Goal: Transaction & Acquisition: Purchase product/service

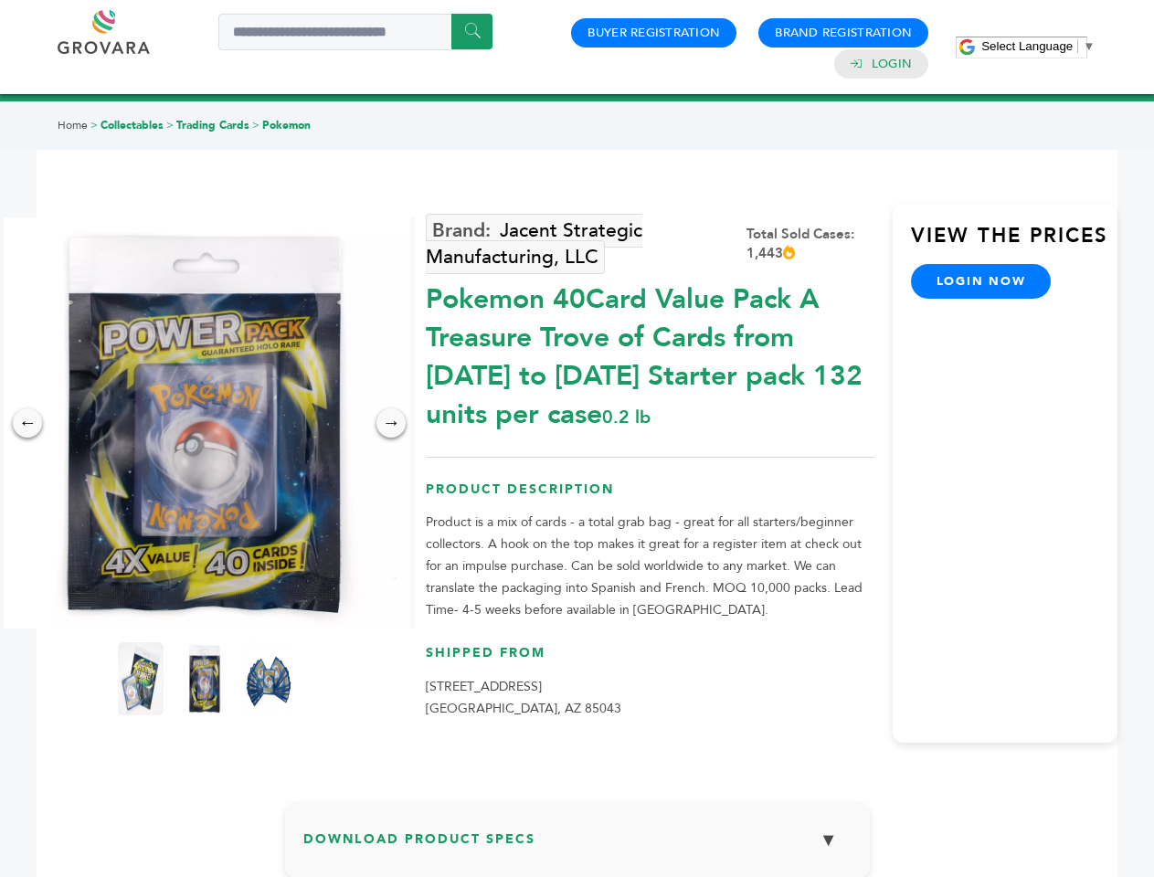
click at [1038, 46] on span "Select Language" at bounding box center [1026, 46] width 91 height 14
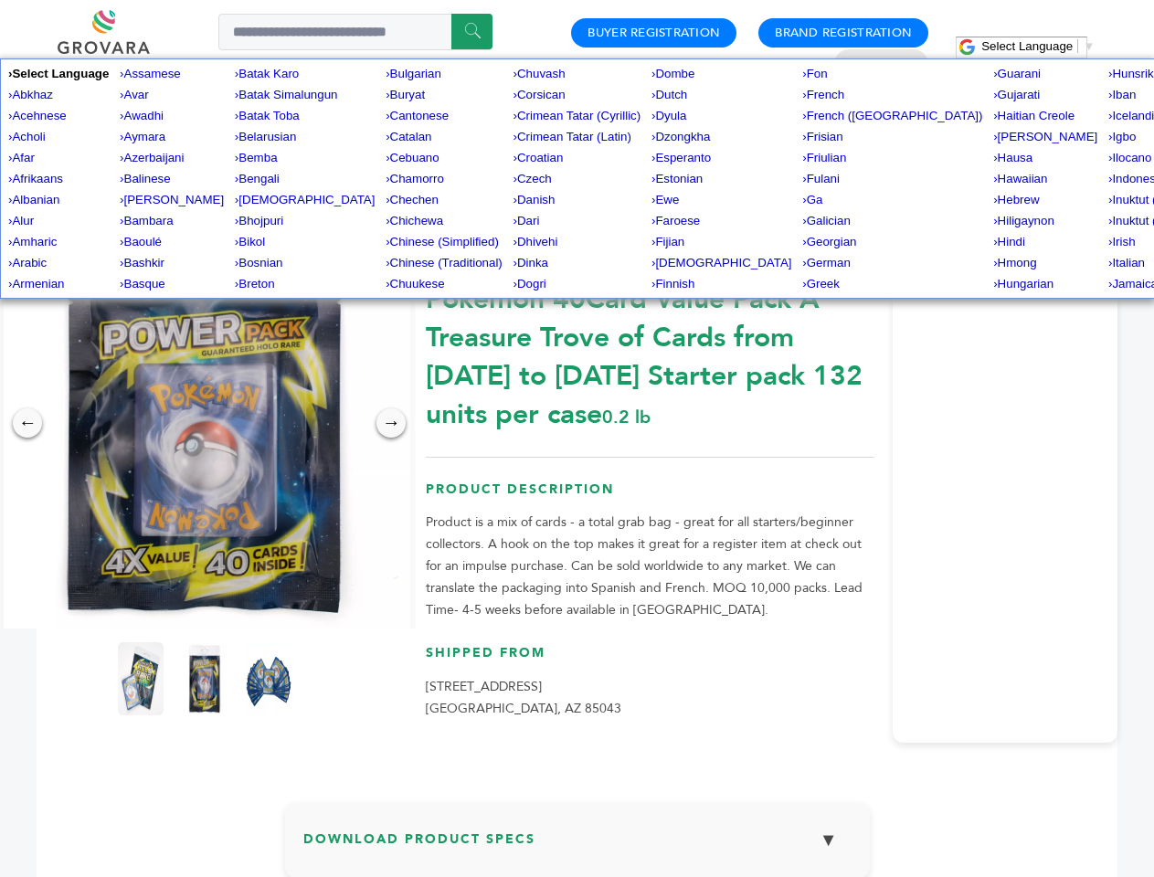
click at [205, 423] on img at bounding box center [204, 422] width 411 height 411
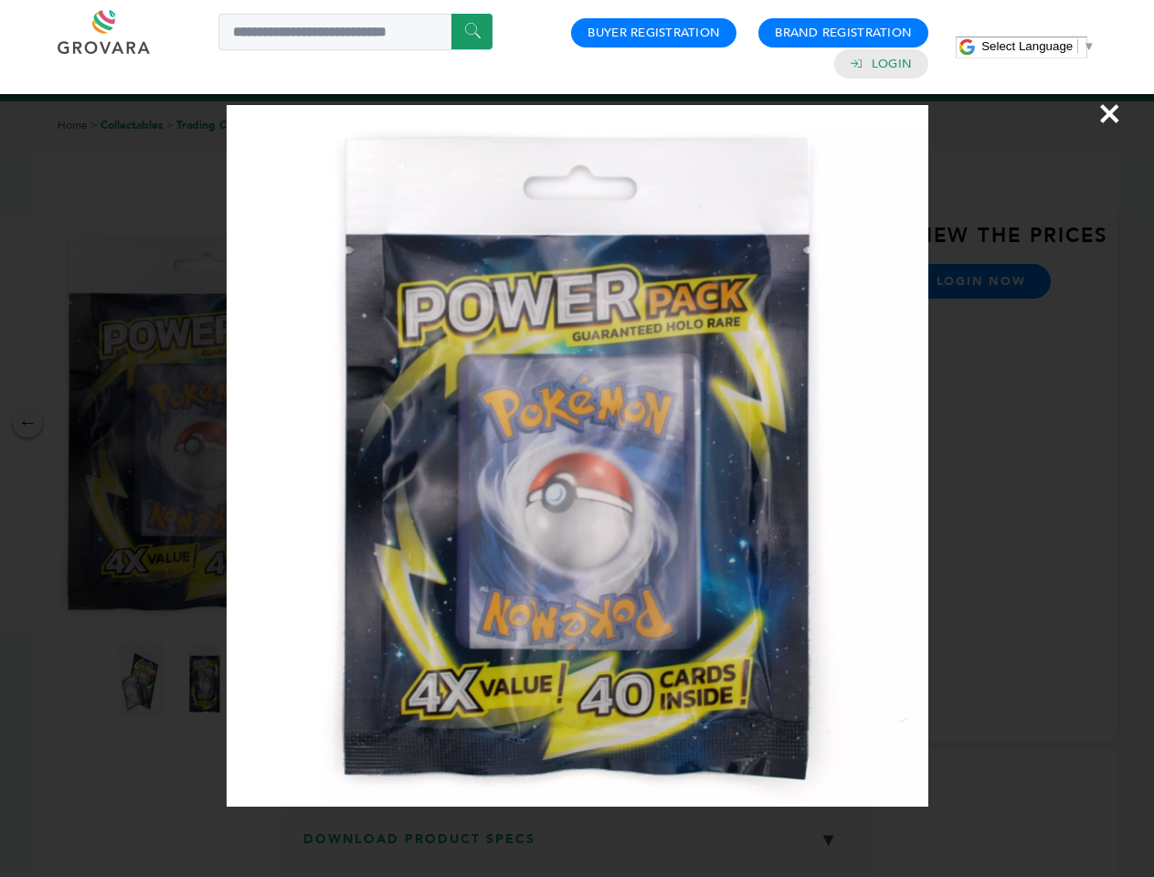
click at [27, 423] on div "×" at bounding box center [577, 438] width 1154 height 877
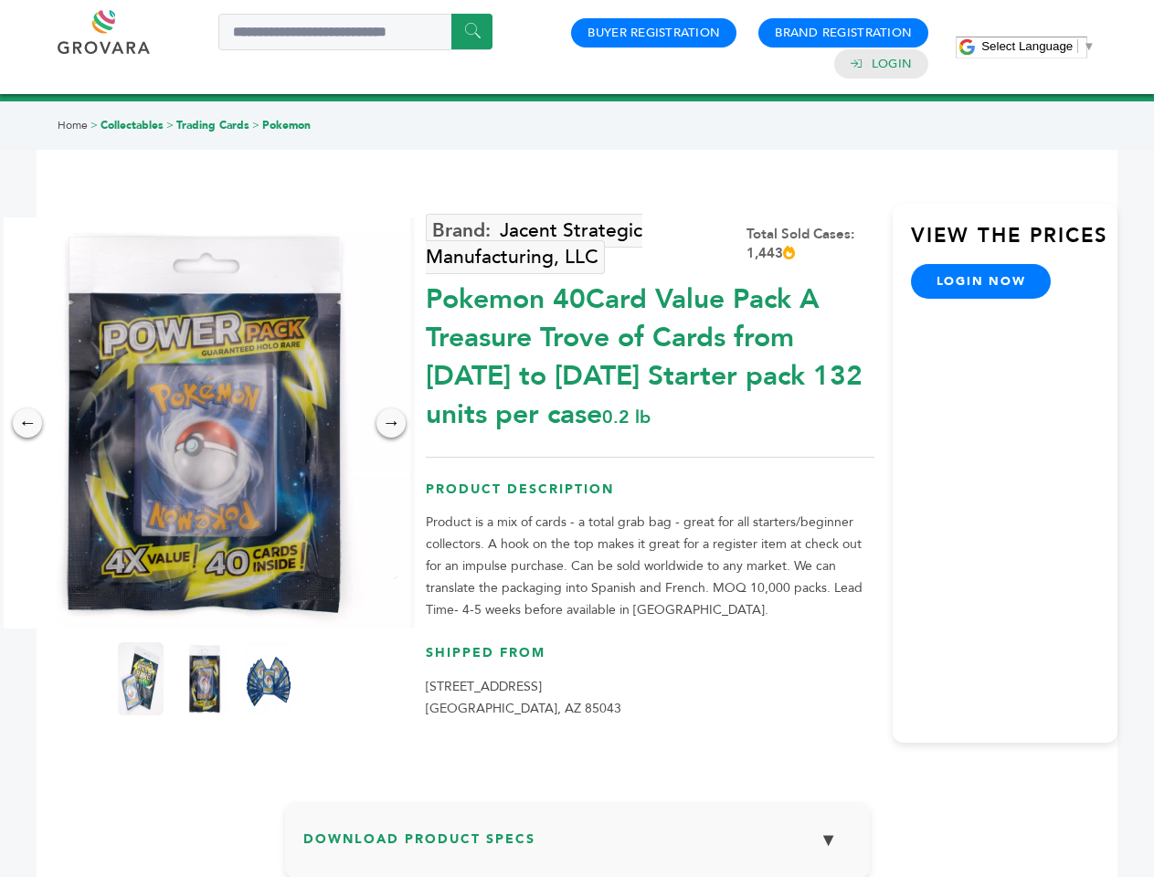
click at [391, 423] on div "→" at bounding box center [390, 422] width 29 height 29
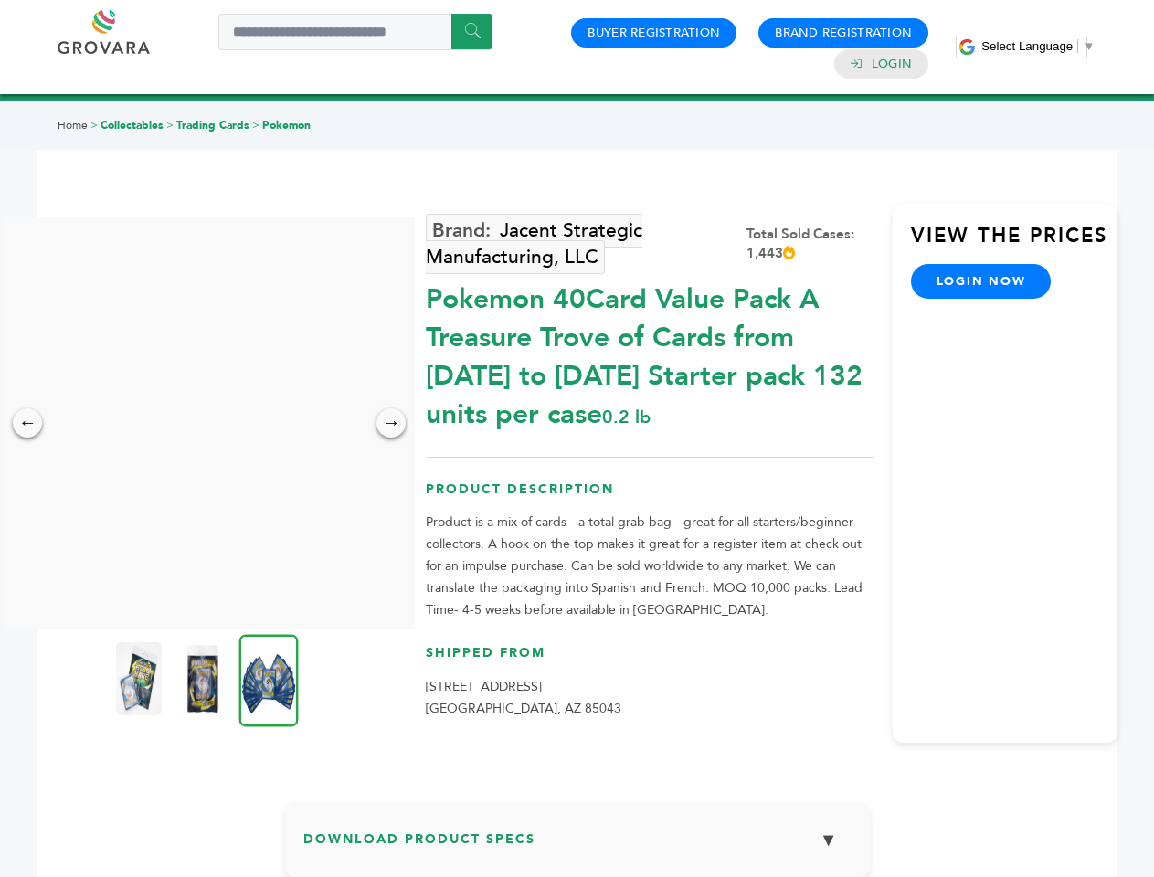
click at [141, 679] on img at bounding box center [139, 678] width 46 height 73
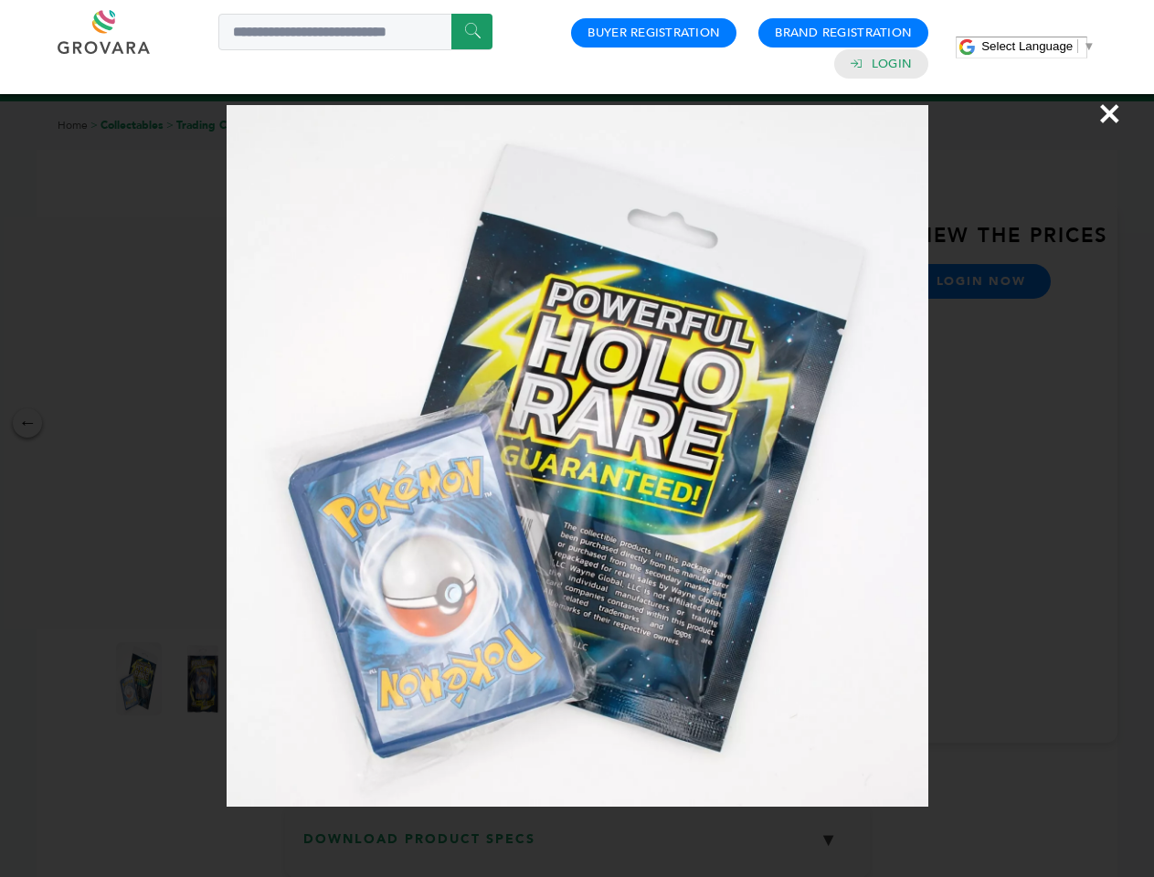
click at [205, 679] on div "×" at bounding box center [577, 438] width 1154 height 877
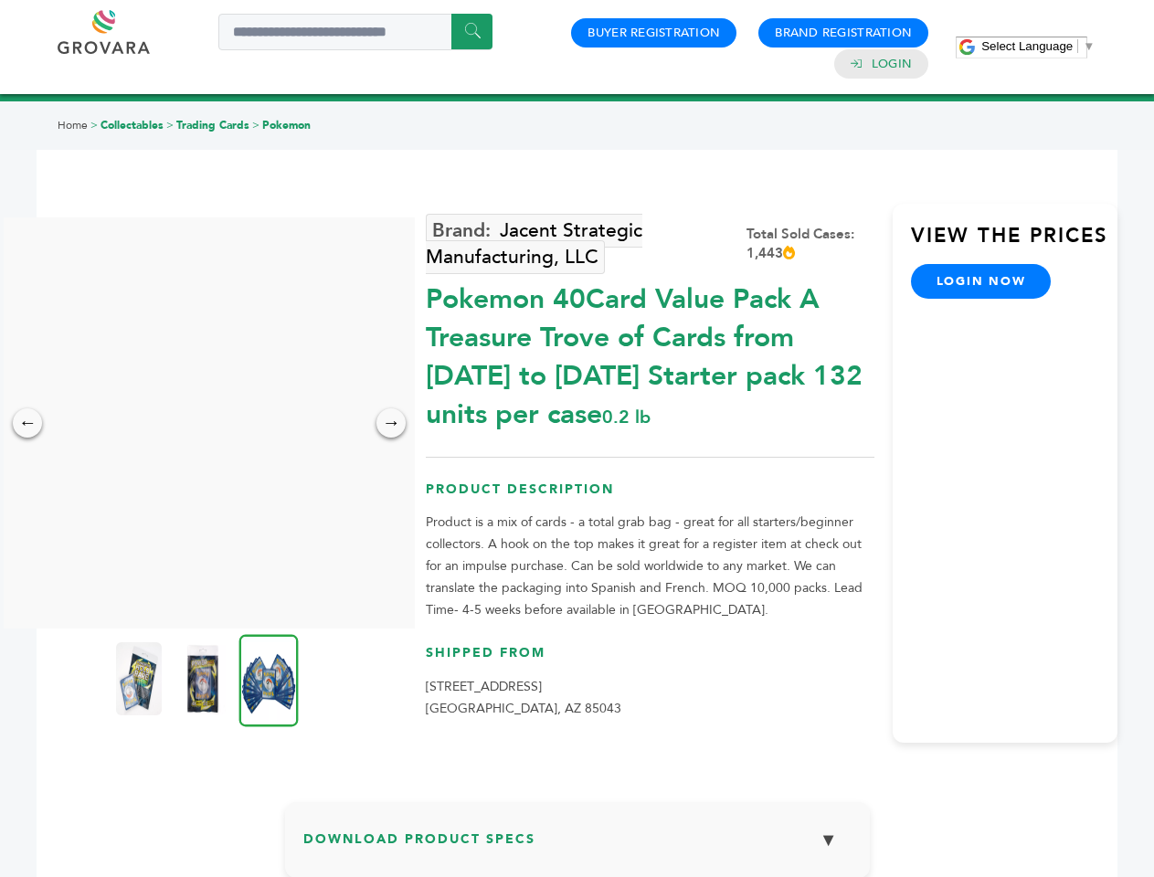
click at [269, 679] on img at bounding box center [268, 680] width 59 height 92
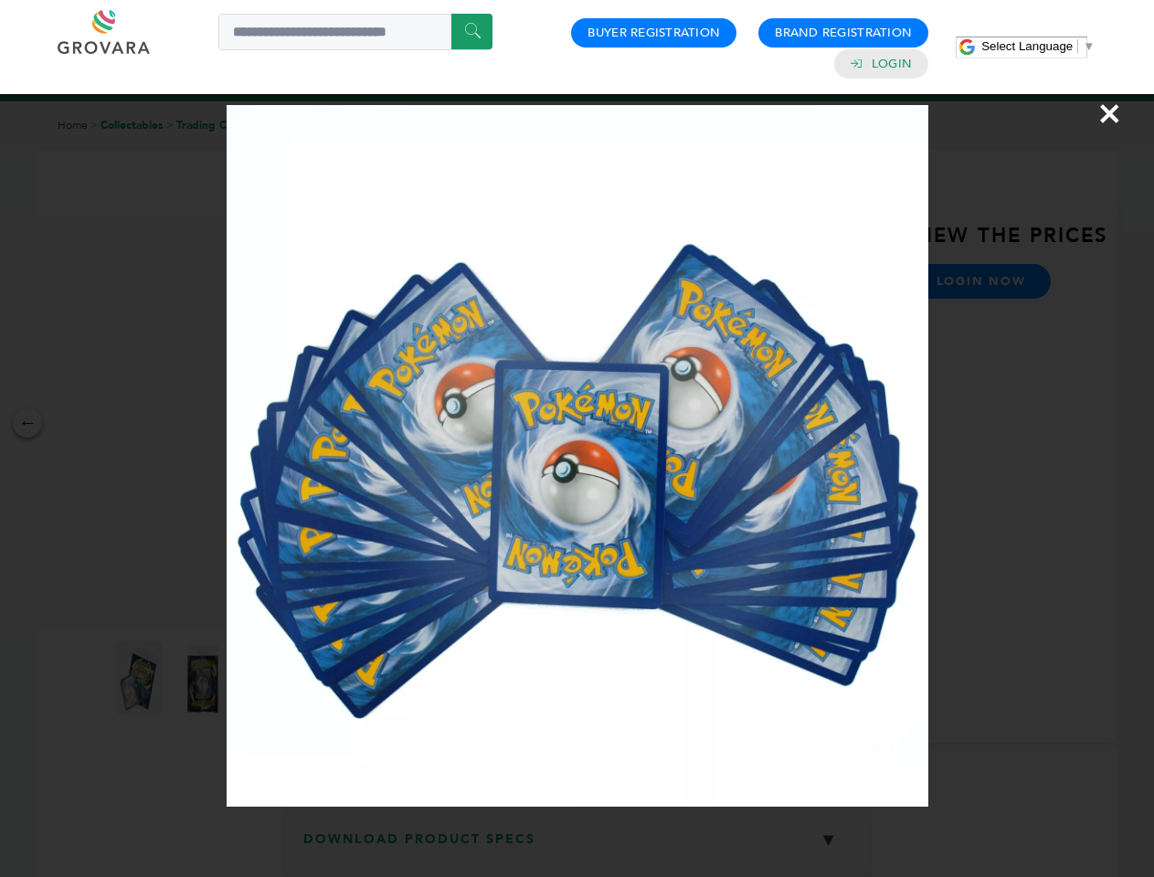
click at [578, 847] on div "×" at bounding box center [577, 438] width 1154 height 877
